Goal: Check status: Check status

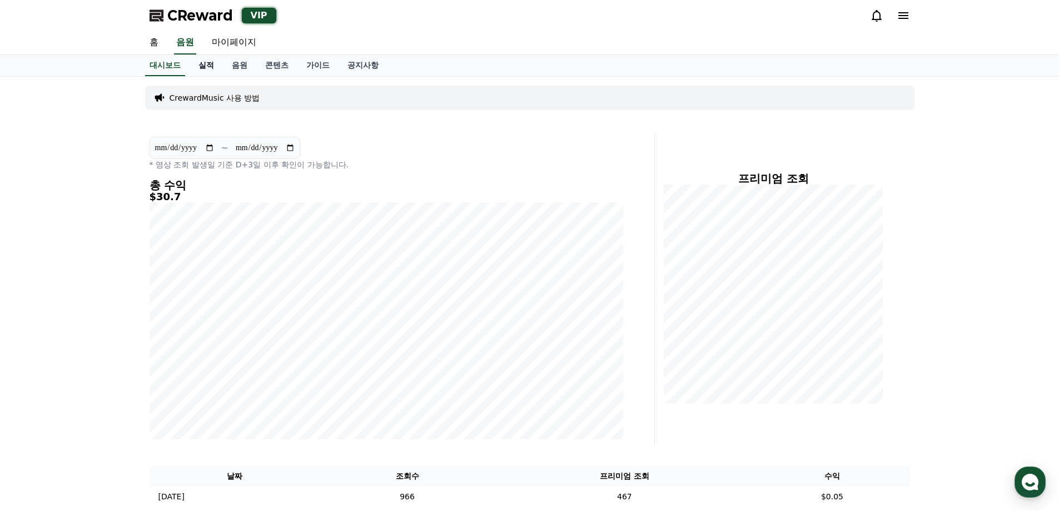
click at [203, 67] on link "실적" at bounding box center [206, 65] width 33 height 21
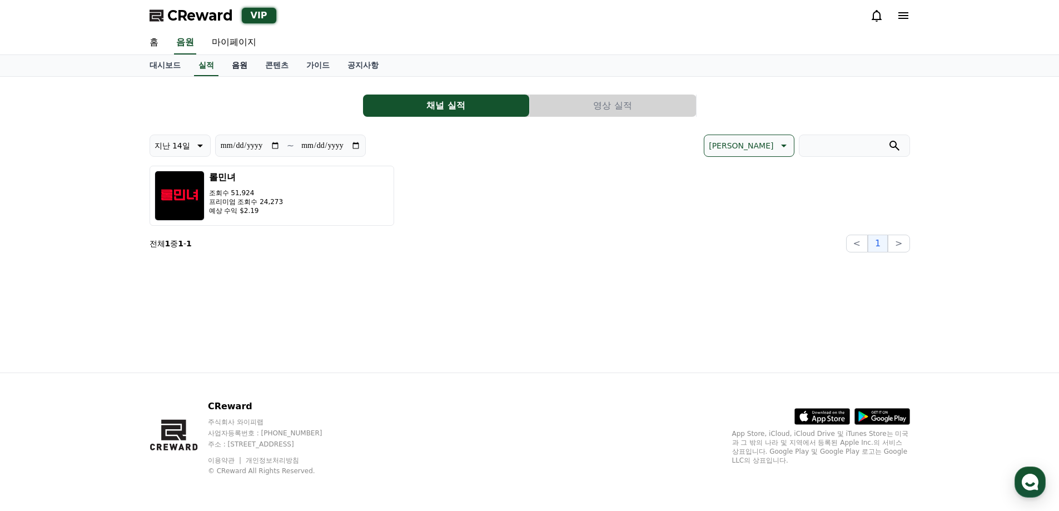
click at [245, 62] on link "음원" at bounding box center [239, 65] width 33 height 21
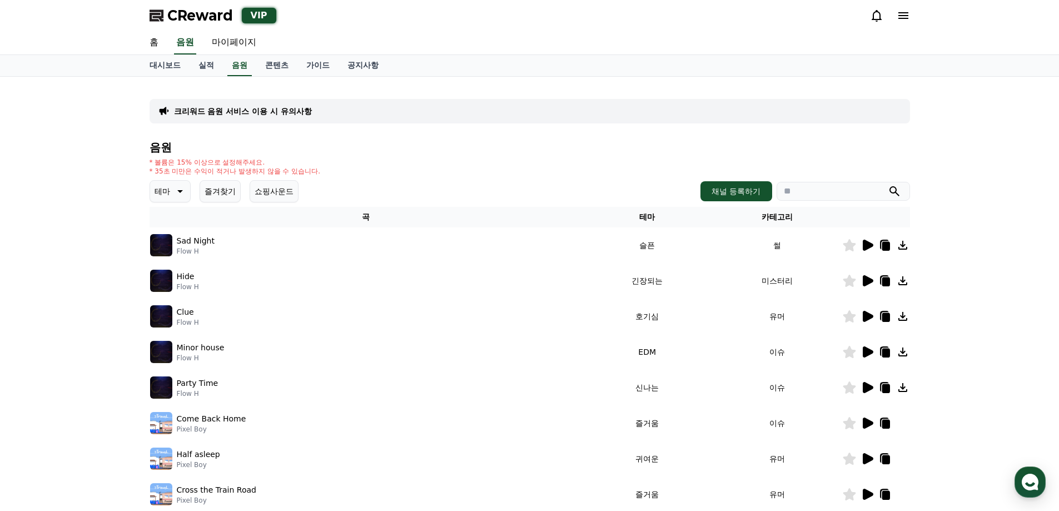
click at [866, 243] on icon at bounding box center [868, 245] width 11 height 11
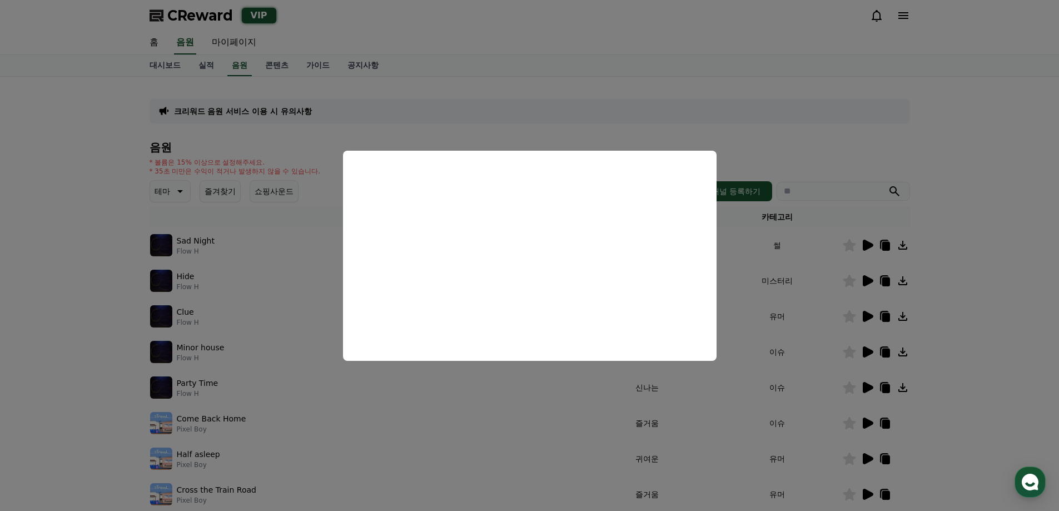
click at [980, 227] on button "close modal" at bounding box center [529, 255] width 1059 height 511
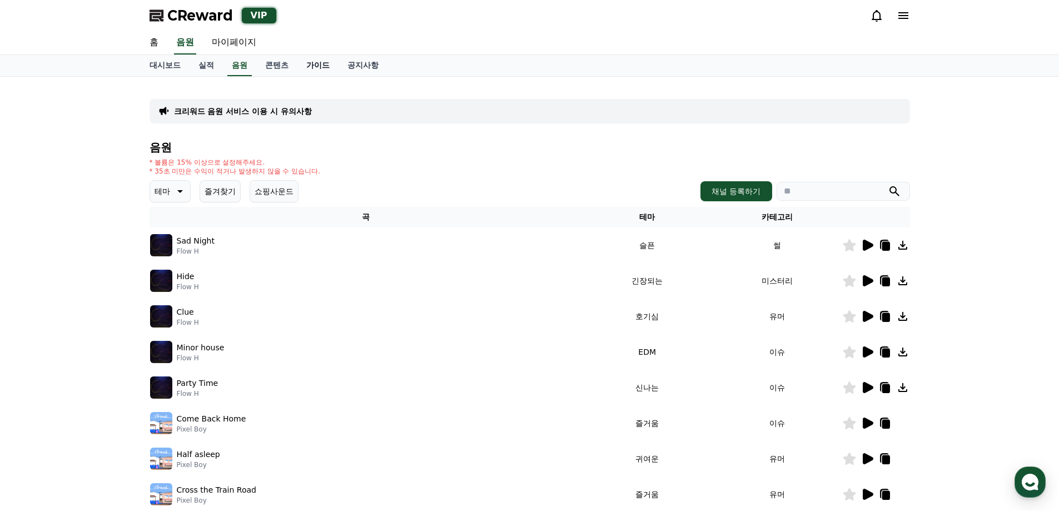
click at [319, 57] on link "가이드" at bounding box center [317, 65] width 41 height 21
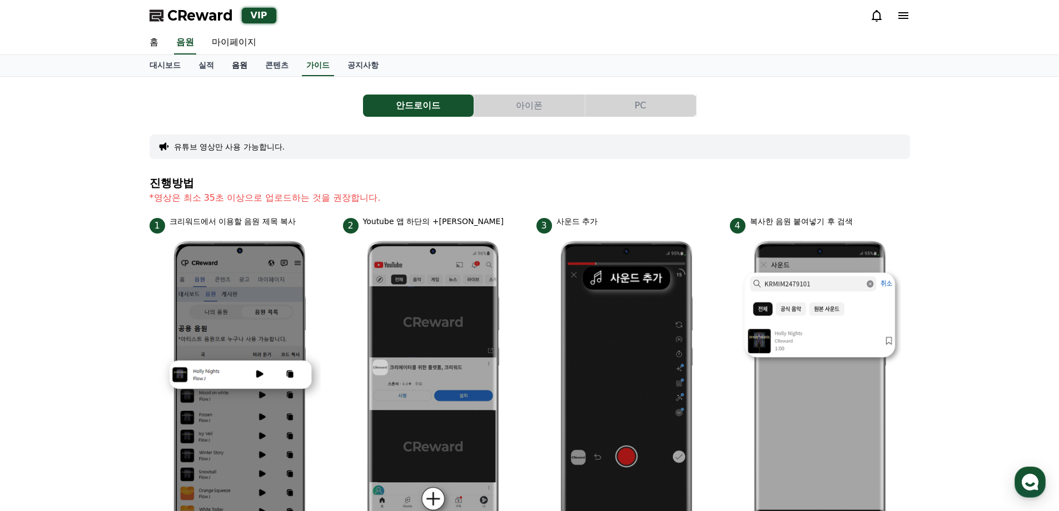
click at [237, 68] on link "음원" at bounding box center [239, 65] width 33 height 21
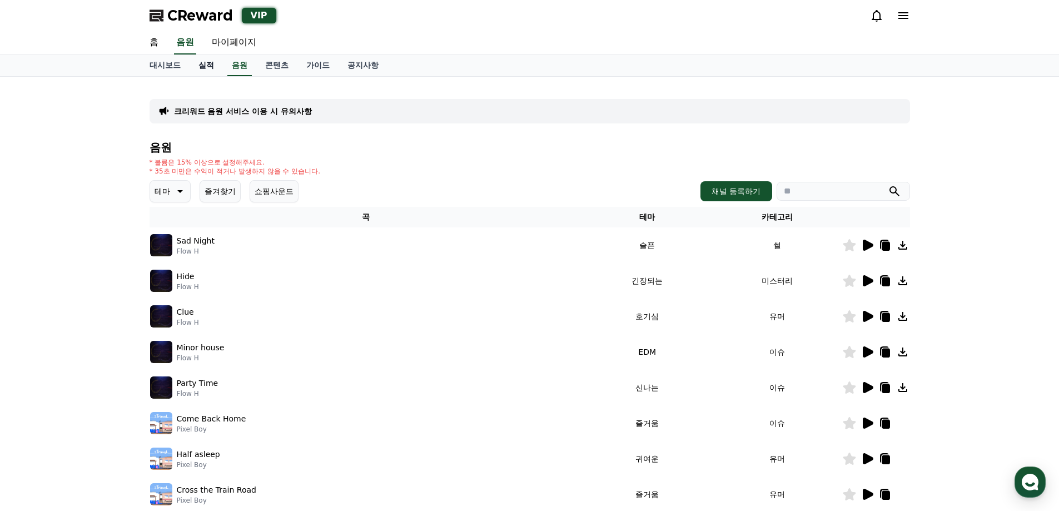
click at [207, 73] on link "실적" at bounding box center [206, 65] width 33 height 21
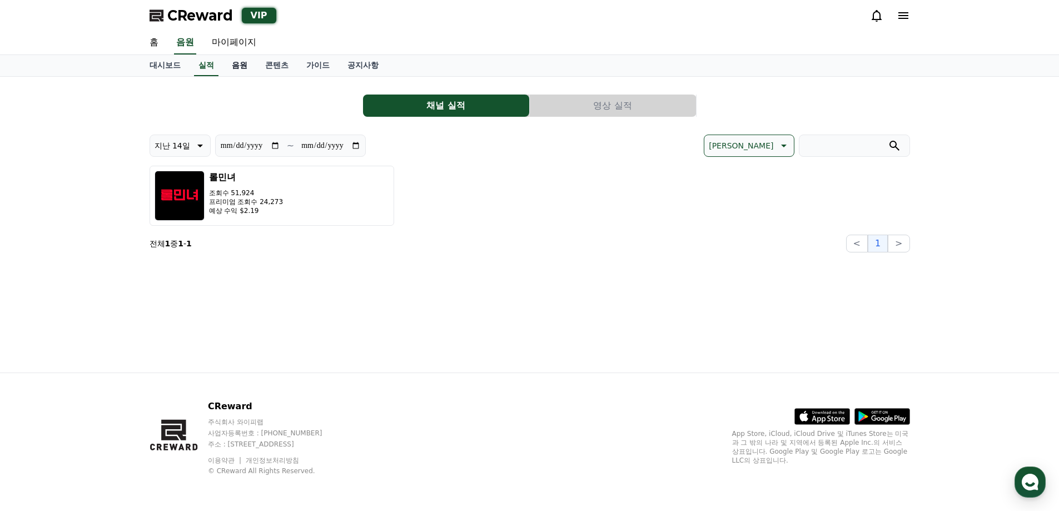
click at [243, 69] on link "음원" at bounding box center [239, 65] width 33 height 21
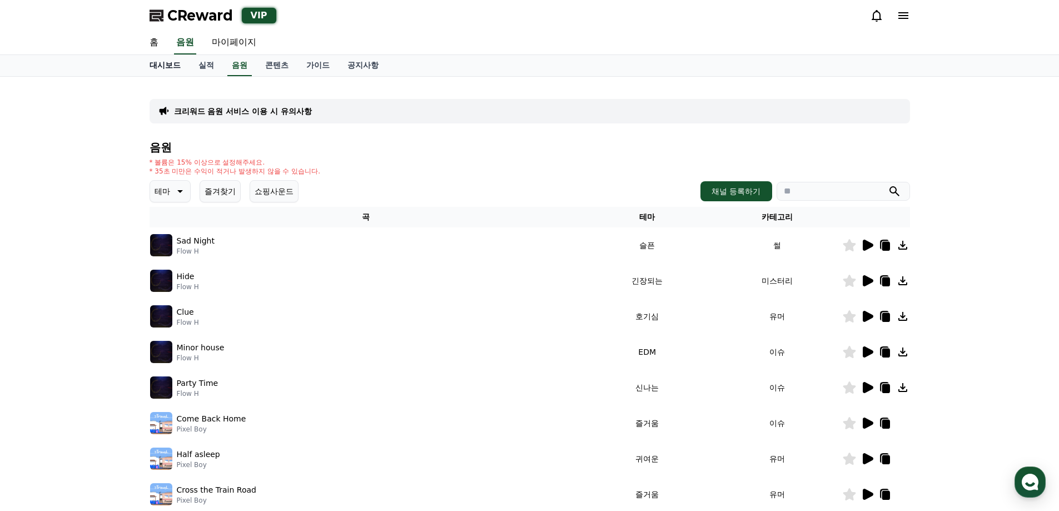
click at [150, 69] on link "대시보드" at bounding box center [165, 65] width 49 height 21
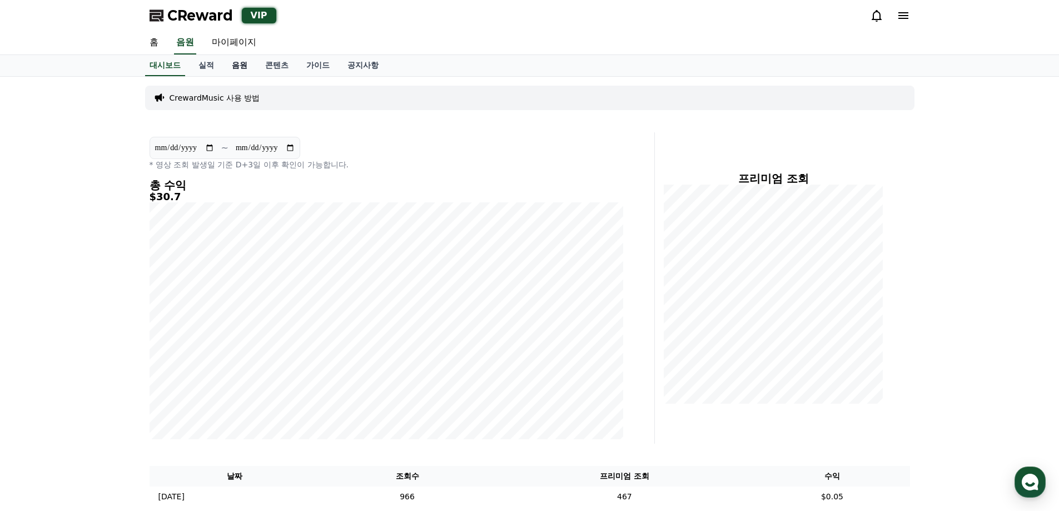
click at [244, 71] on link "음원" at bounding box center [239, 65] width 33 height 21
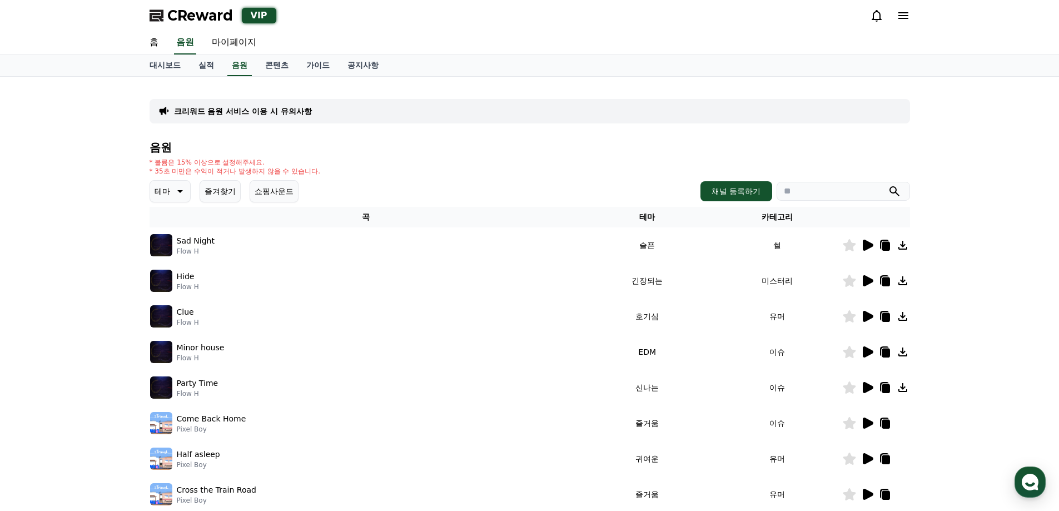
scroll to position [56, 0]
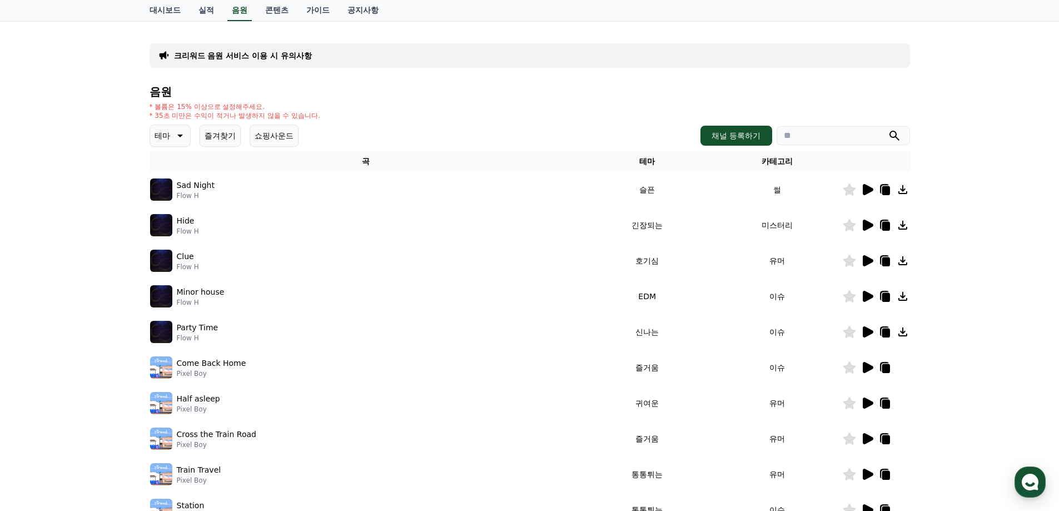
click at [862, 223] on icon at bounding box center [867, 224] width 13 height 13
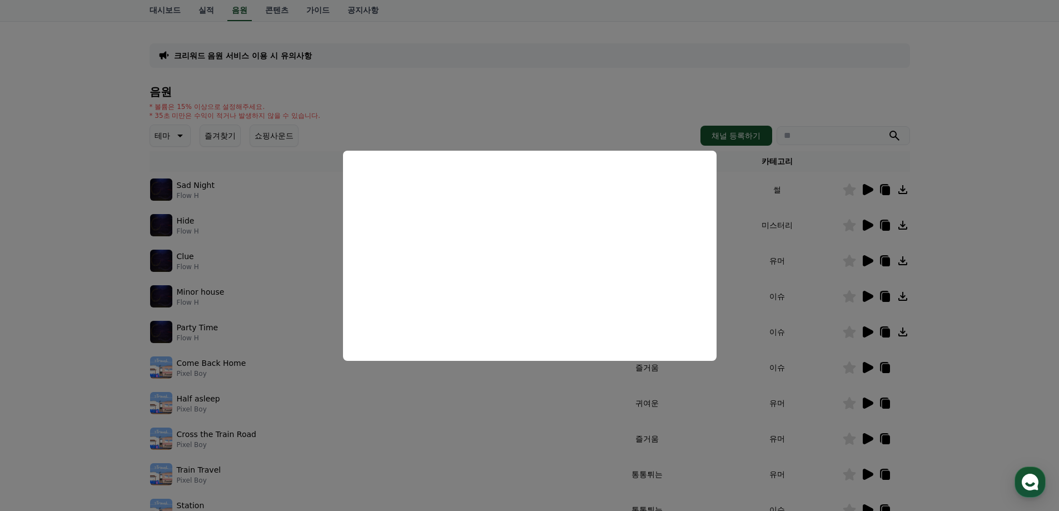
click at [958, 225] on button "close modal" at bounding box center [529, 255] width 1059 height 511
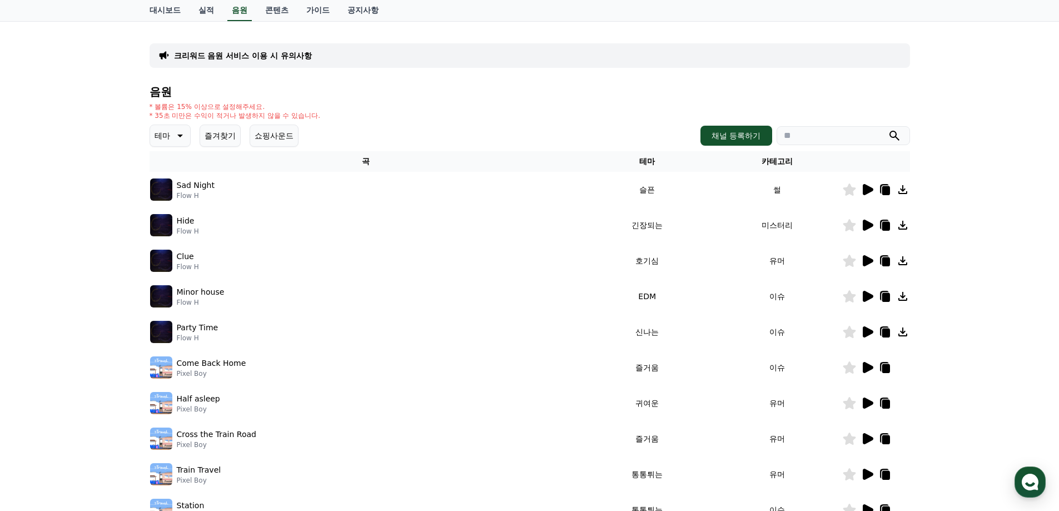
click at [866, 185] on icon at bounding box center [868, 189] width 11 height 11
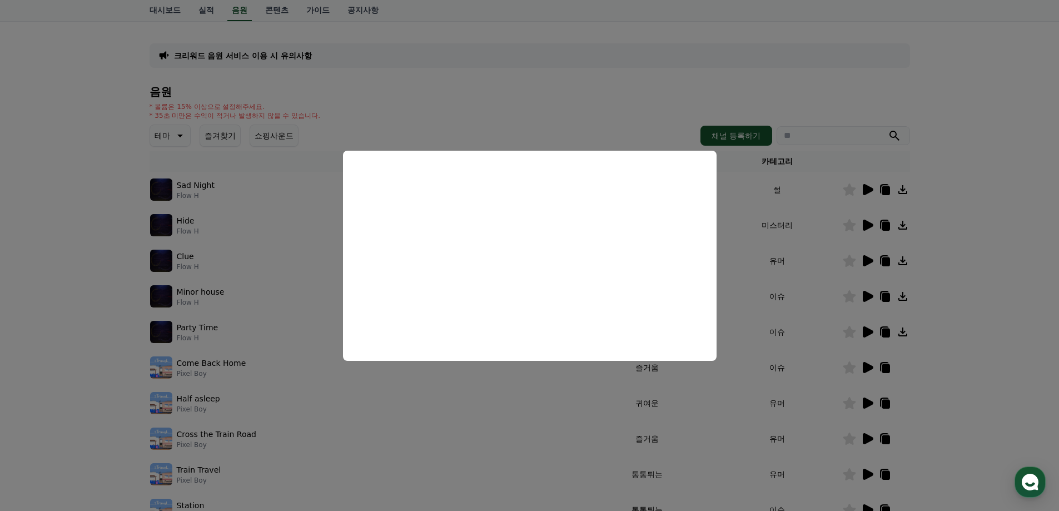
click at [952, 230] on button "close modal" at bounding box center [529, 255] width 1059 height 511
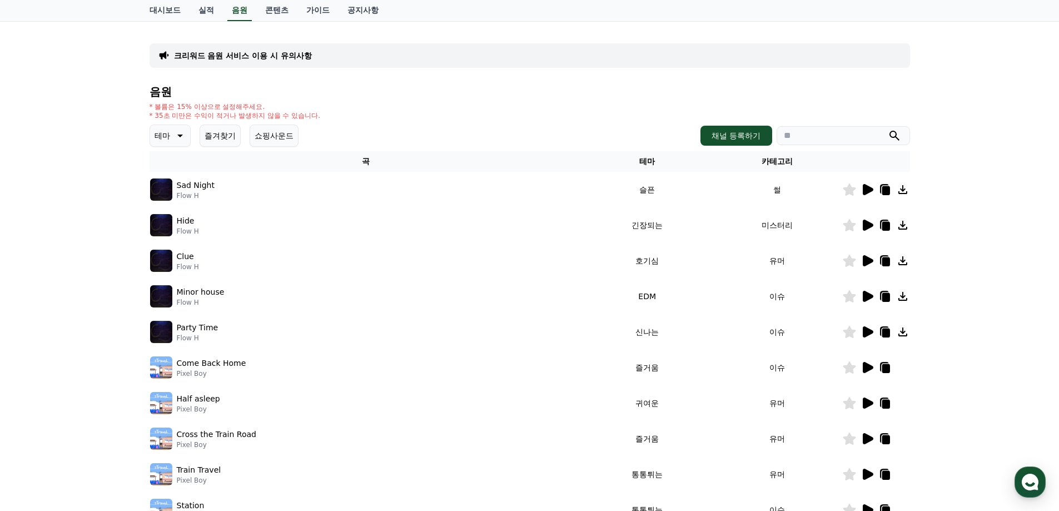
click at [866, 260] on icon at bounding box center [868, 260] width 11 height 11
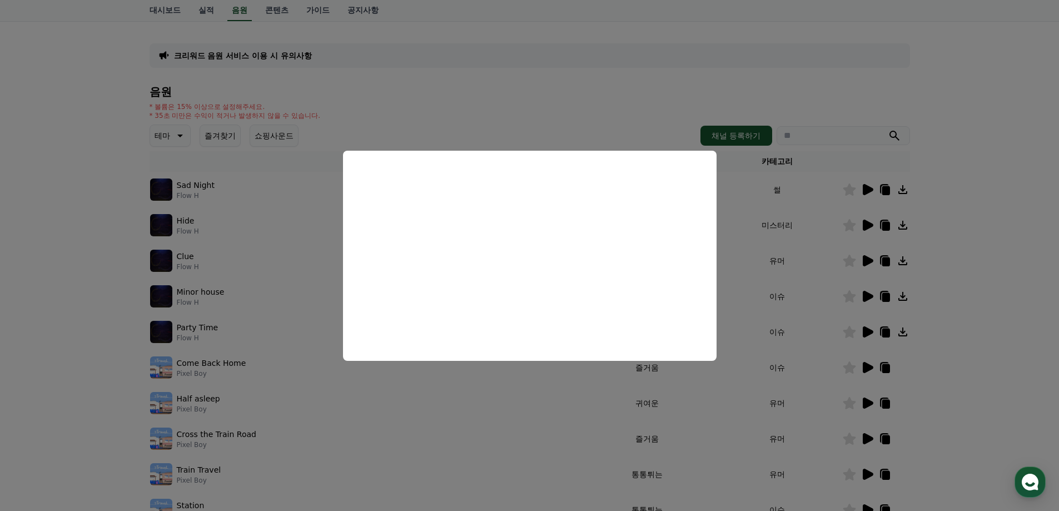
click at [959, 263] on button "close modal" at bounding box center [529, 255] width 1059 height 511
click at [868, 297] on icon at bounding box center [868, 296] width 11 height 11
click at [979, 262] on button "close modal" at bounding box center [529, 255] width 1059 height 511
